Goal: Task Accomplishment & Management: Manage account settings

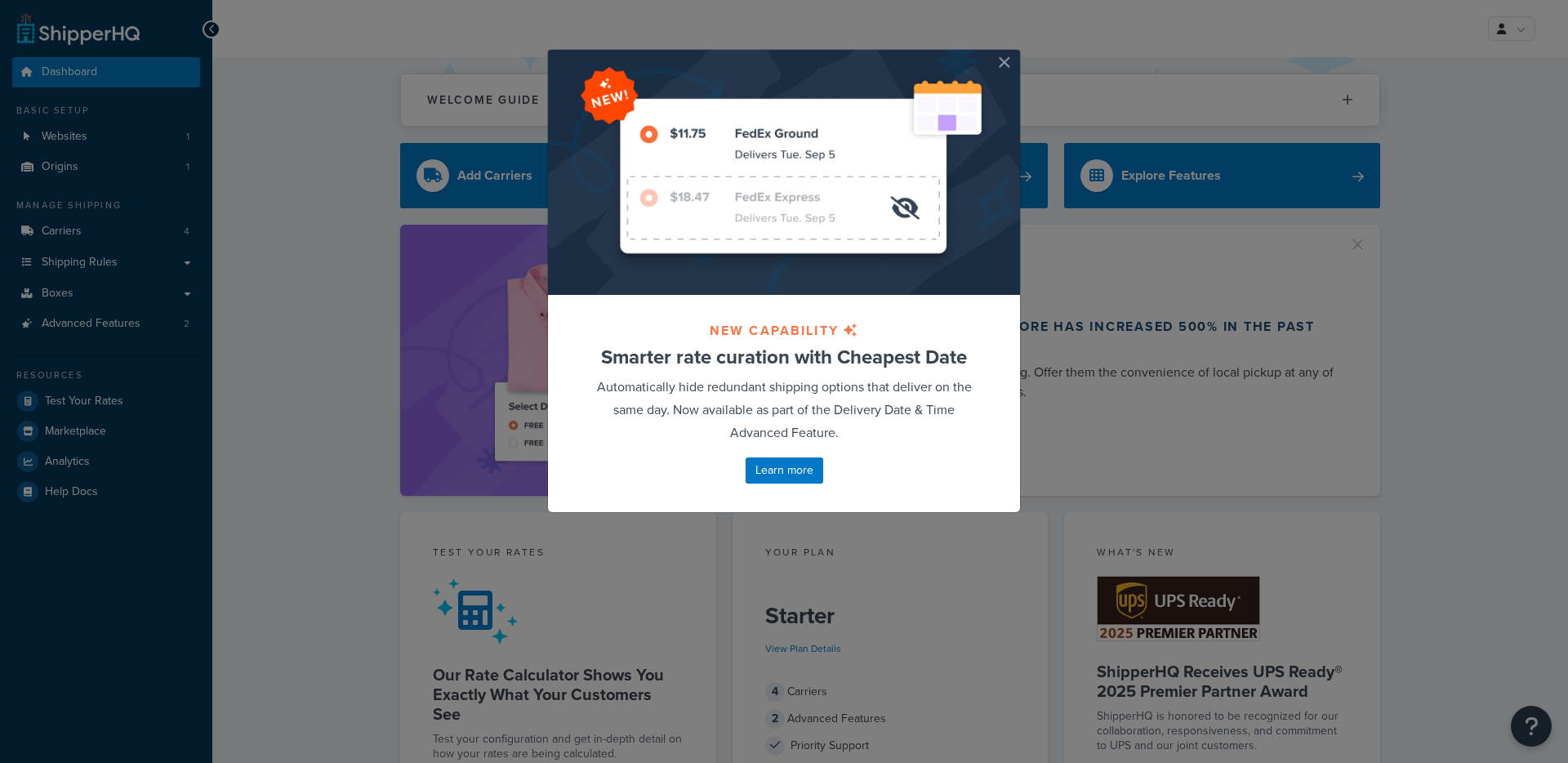
click at [1016, 54] on button "button" at bounding box center [1017, 52] width 4 height 4
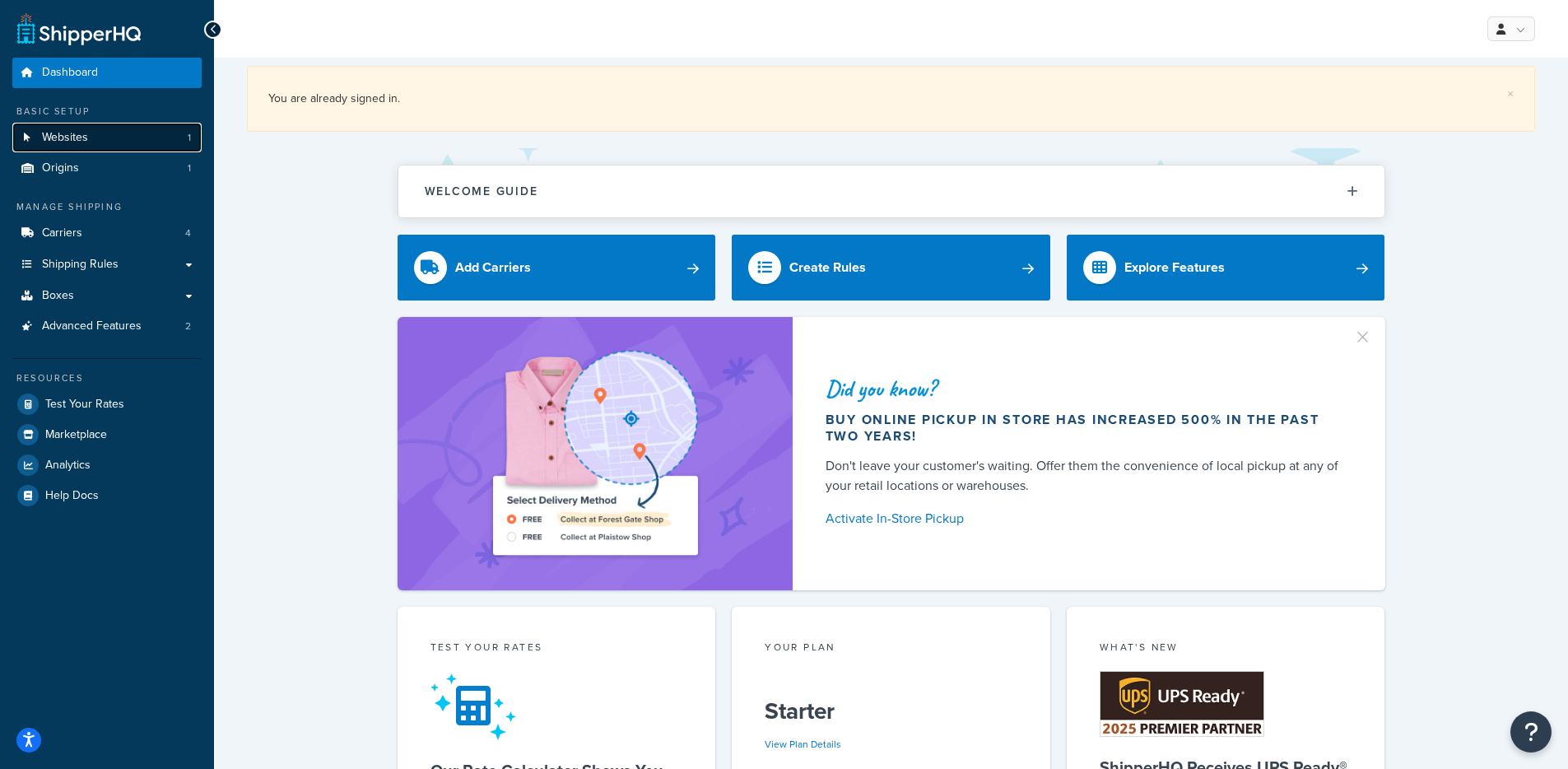
click at [128, 145] on link "Websites 1" at bounding box center [107, 138] width 190 height 31
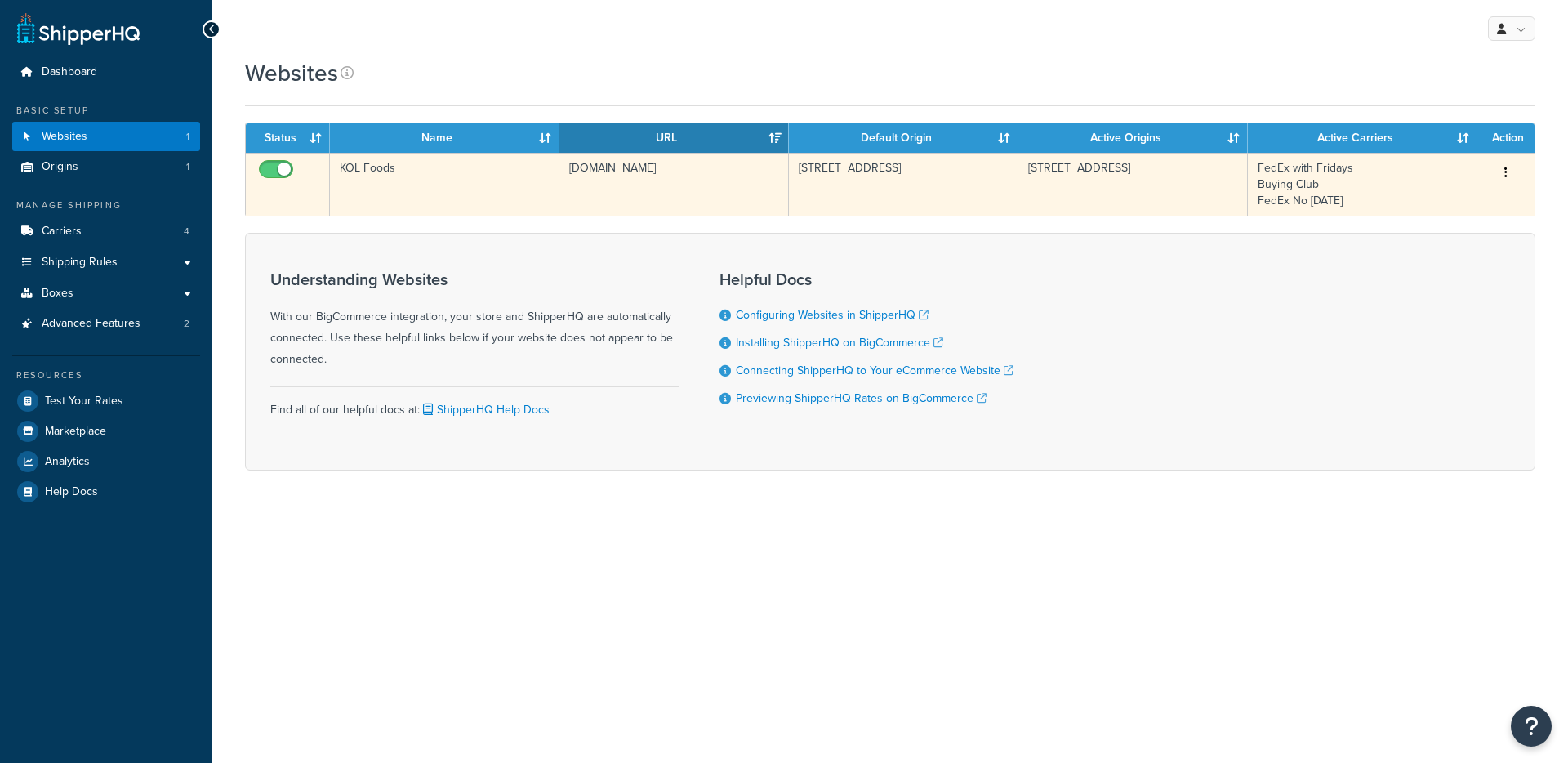
click at [701, 210] on td "[DOMAIN_NAME]" at bounding box center [674, 184] width 229 height 63
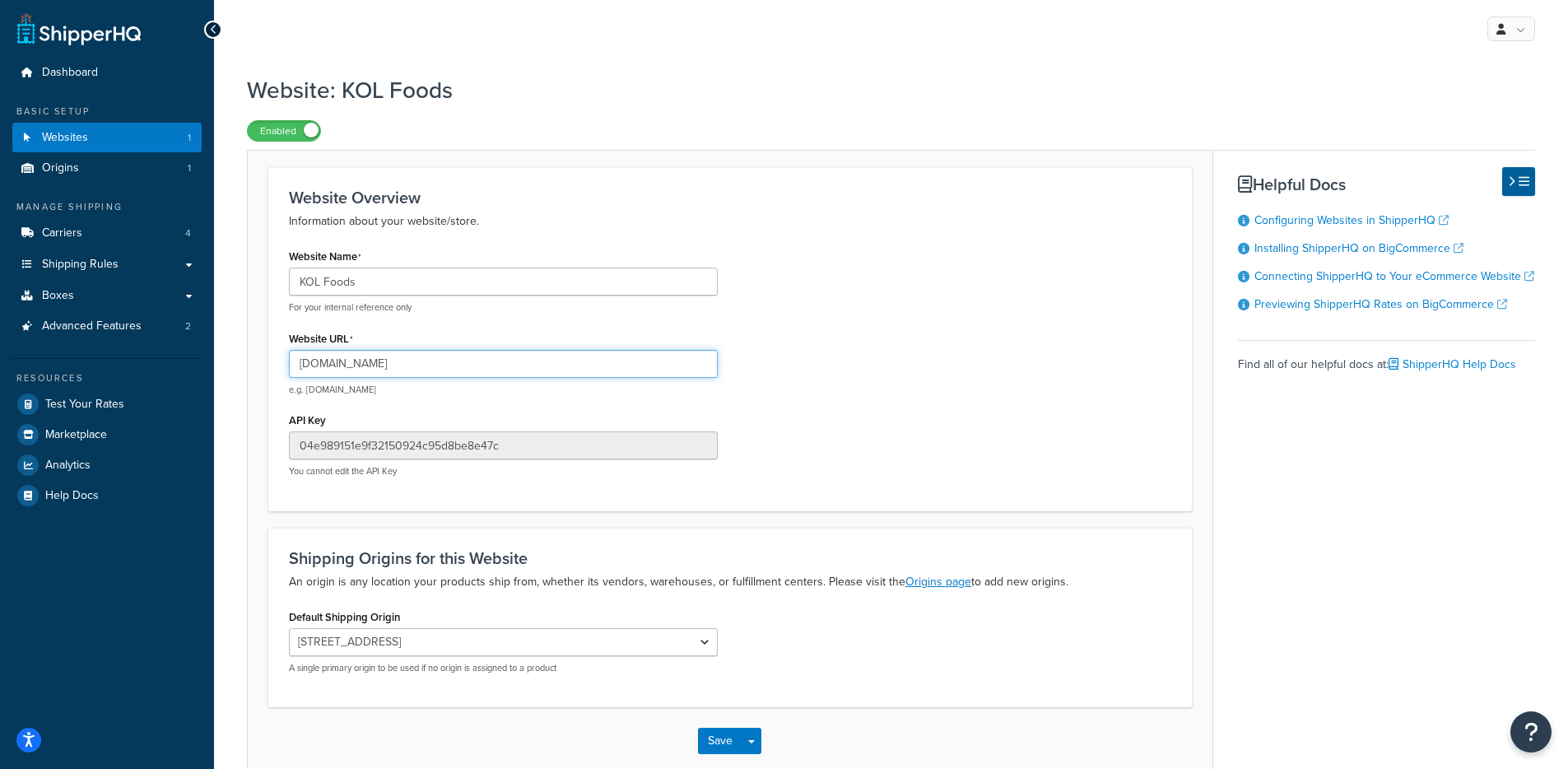
drag, startPoint x: 507, startPoint y: 357, endPoint x: 251, endPoint y: 357, distance: 256.0
click at [251, 357] on form "Website Overview Information about your website/store. Website Name KOL Foods F…" at bounding box center [730, 471] width 964 height 607
click at [85, 170] on link "Origins 1" at bounding box center [107, 169] width 190 height 31
